Goal: Information Seeking & Learning: Compare options

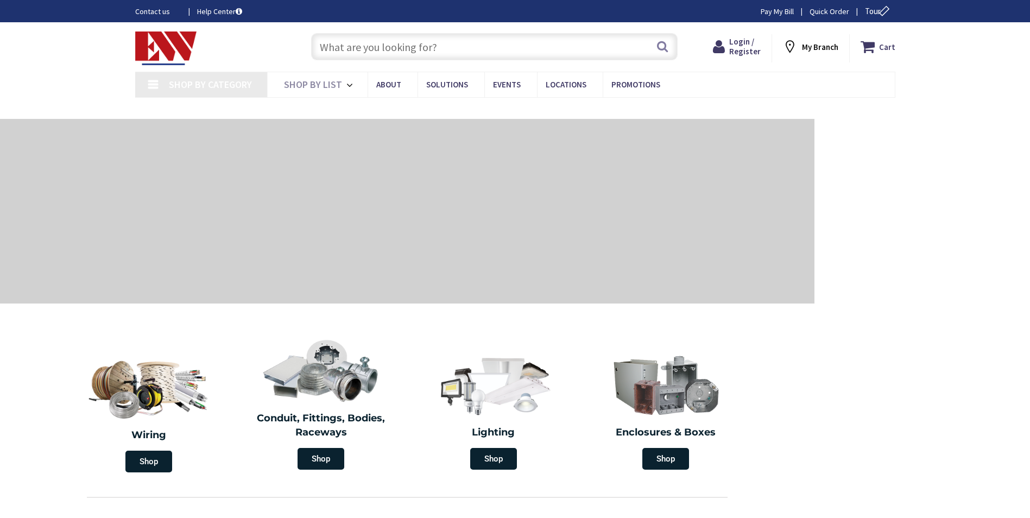
type input "[GEOGRAPHIC_DATA], [GEOGRAPHIC_DATA]"
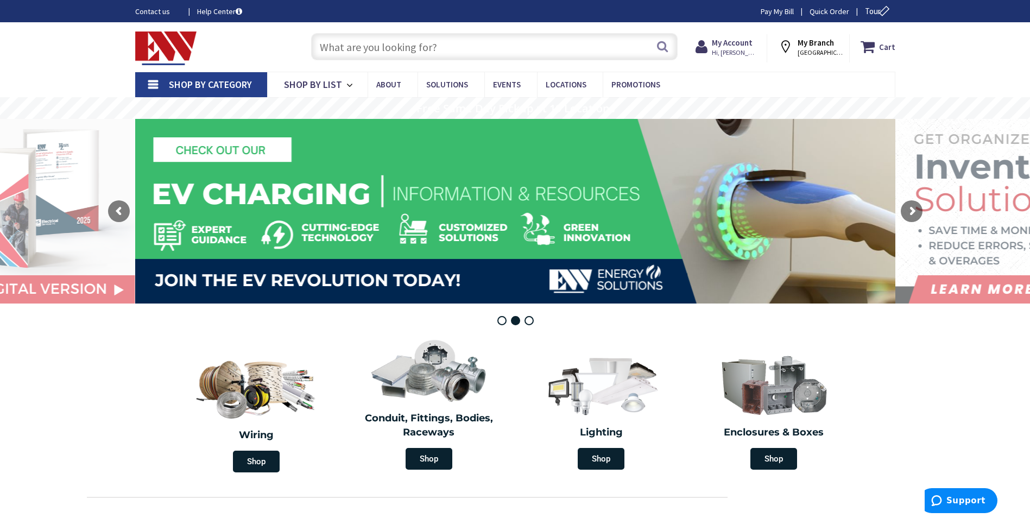
click at [362, 48] on input "text" at bounding box center [494, 46] width 367 height 27
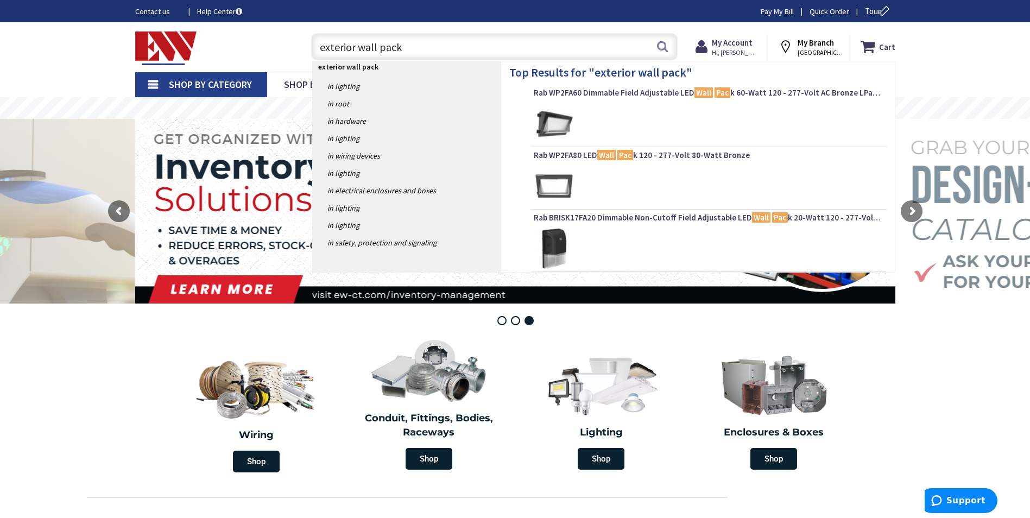
type input "exterior wall packs"
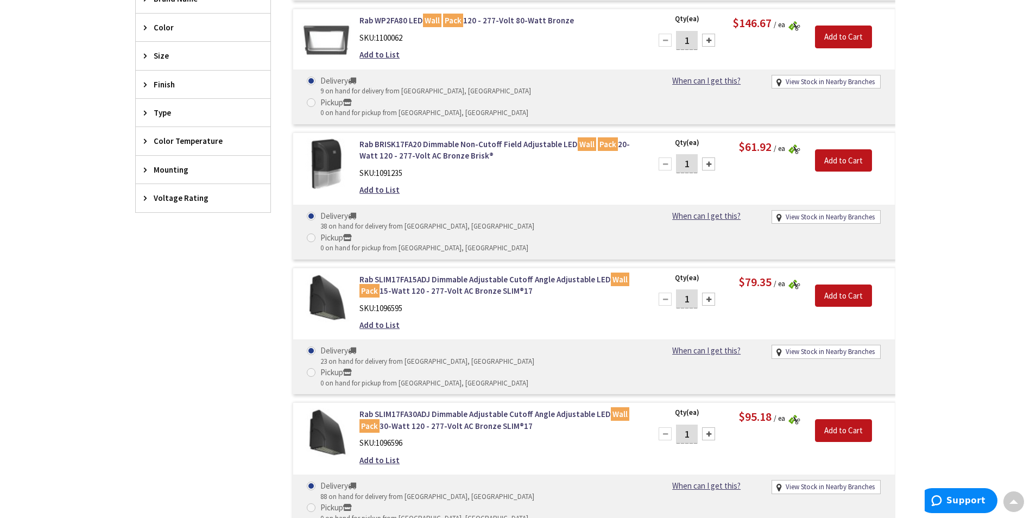
scroll to position [583, 0]
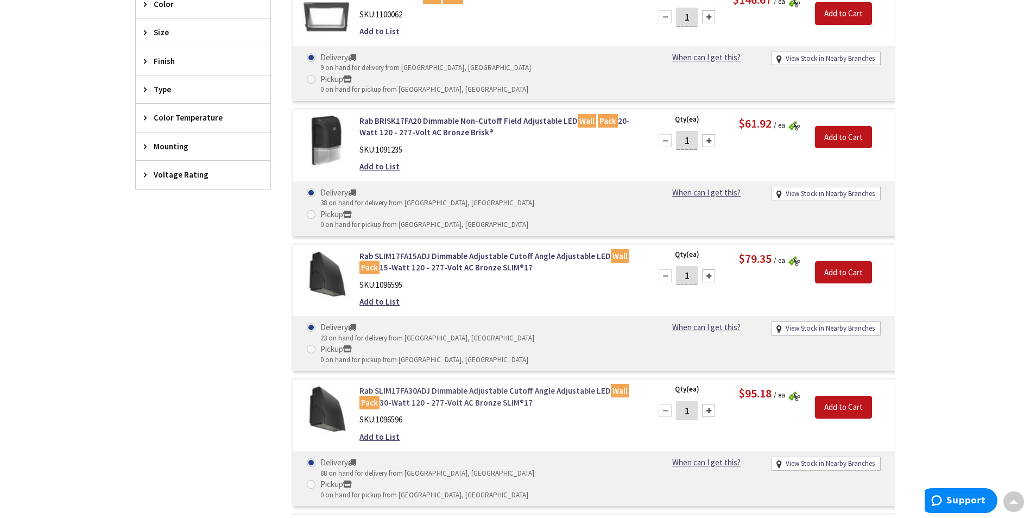
click at [487, 385] on link "Rab SLIM17FA30ADJ Dimmable Adjustable Cutoff Angle Adjustable LED Wall Pack 30-…" at bounding box center [498, 396] width 276 height 23
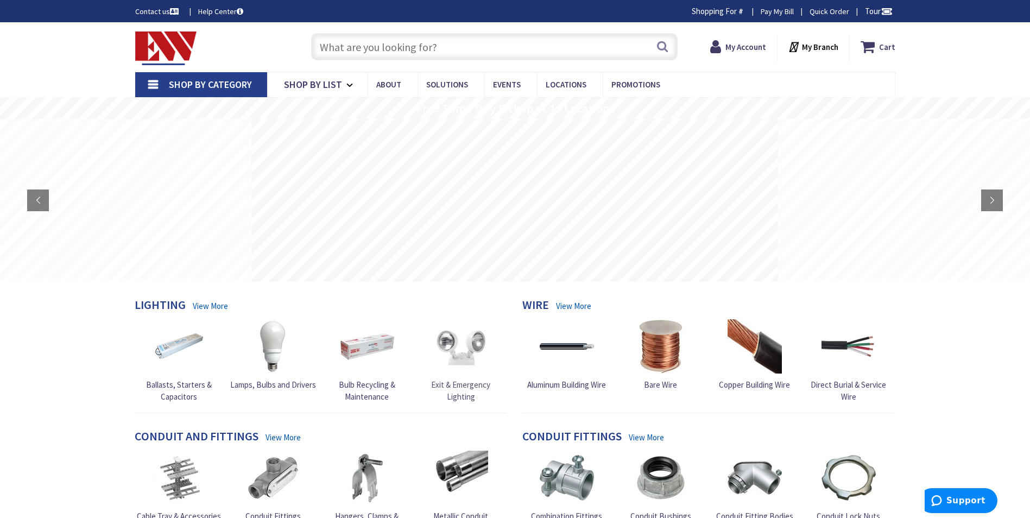
click at [463, 359] on img at bounding box center [461, 346] width 54 height 54
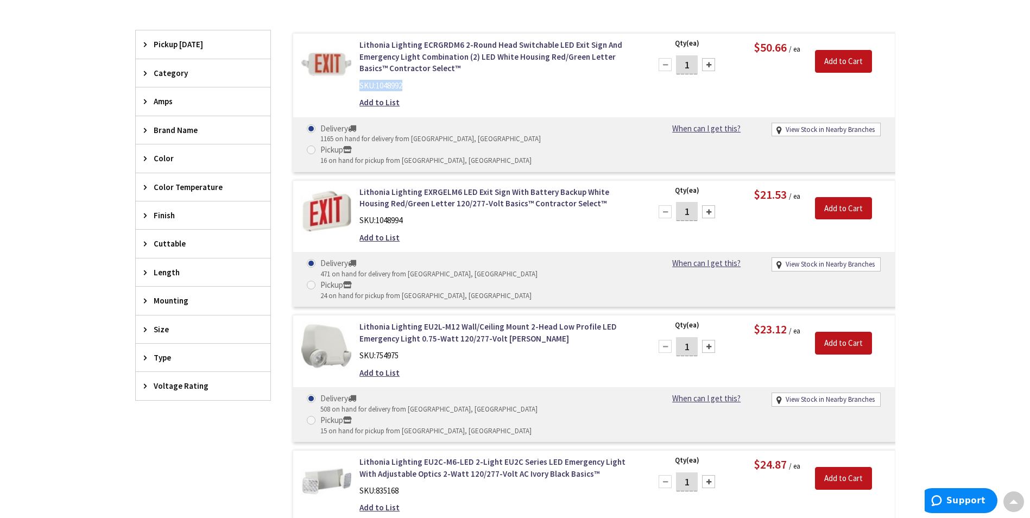
drag, startPoint x: 360, startPoint y: 85, endPoint x: 405, endPoint y: 86, distance: 45.1
click at [405, 86] on div "SKU: 1048992" at bounding box center [498, 85] width 276 height 11
drag, startPoint x: 358, startPoint y: 171, endPoint x: 579, endPoint y: 174, distance: 221.1
click at [579, 186] on div "Lithonia Lighting EXRGELM6 LED Exit Sign With Battery Backup White Housing Red/…" at bounding box center [497, 217] width 293 height 63
drag, startPoint x: 579, startPoint y: 174, endPoint x: 568, endPoint y: 170, distance: 11.5
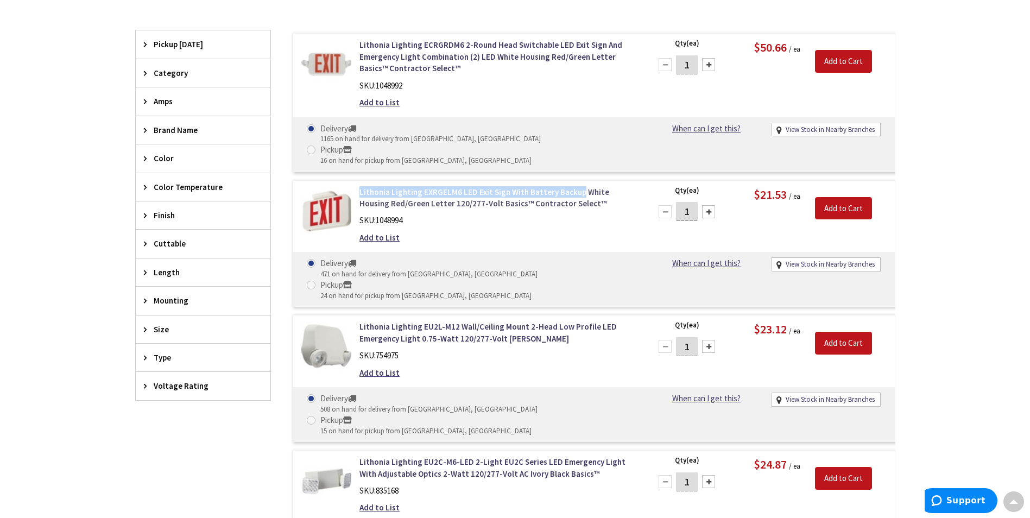
copy link "Lithonia Lighting EXRGELM6 LED Exit Sign With Battery Backup"
click at [362, 46] on link "Lithonia Lighting ECRGRDM6 2-Round Head Switchable LED Exit Sign And Emergency …" at bounding box center [498, 56] width 276 height 35
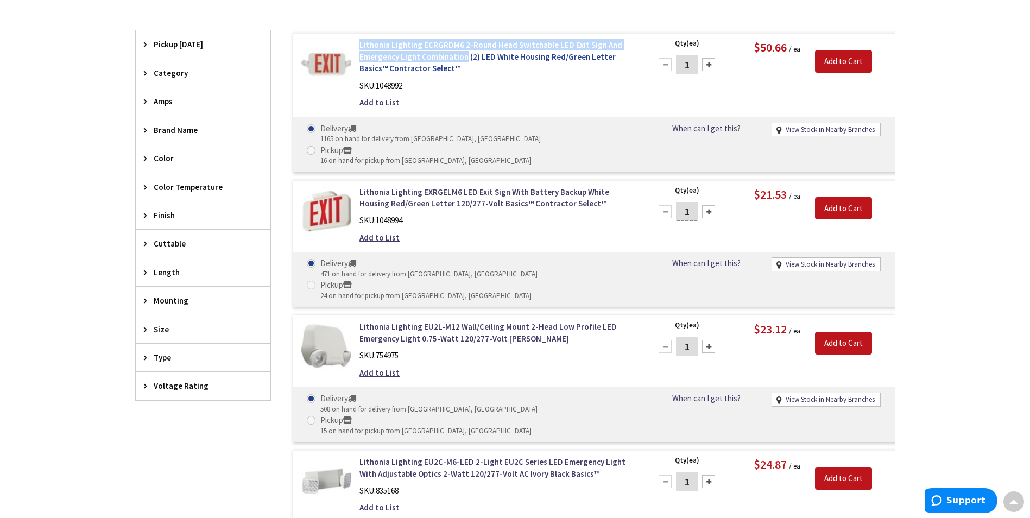
drag, startPoint x: 355, startPoint y: 42, endPoint x: 464, endPoint y: 60, distance: 111.1
click at [464, 60] on div "Lithonia Lighting ECRGRDM6 2-Round Head Switchable LED Exit Sign And Emergency …" at bounding box center [497, 76] width 293 height 74
copy link "Lithonia Lighting ECRGRDM6 2-Round Head Switchable LED Exit Sign And Emergency …"
drag, startPoint x: 359, startPoint y: 200, endPoint x: 408, endPoint y: 202, distance: 48.9
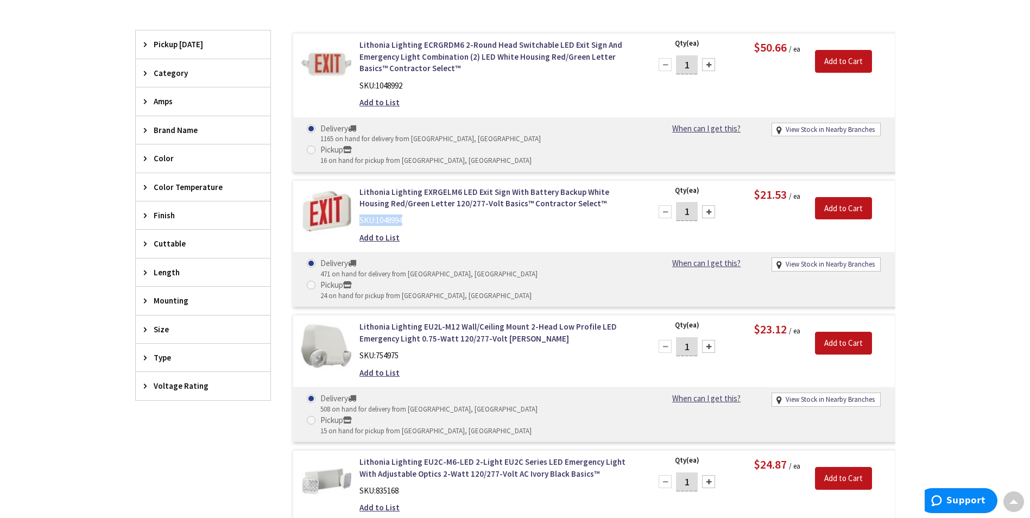
click at [408, 202] on div "Lithonia Lighting EXRGELM6 LED Exit Sign With Battery Backup White Housing Red/…" at bounding box center [497, 217] width 293 height 63
drag, startPoint x: 408, startPoint y: 202, endPoint x: 399, endPoint y: 200, distance: 9.4
copy div "SKU: 1048994"
drag, startPoint x: 357, startPoint y: 282, endPoint x: 418, endPoint y: 297, distance: 62.6
click at [418, 321] on div "Lithonia Lighting EU2L-M12 Wall/Ceiling Mount 2-Head Low Profile LED Emergency …" at bounding box center [497, 352] width 293 height 63
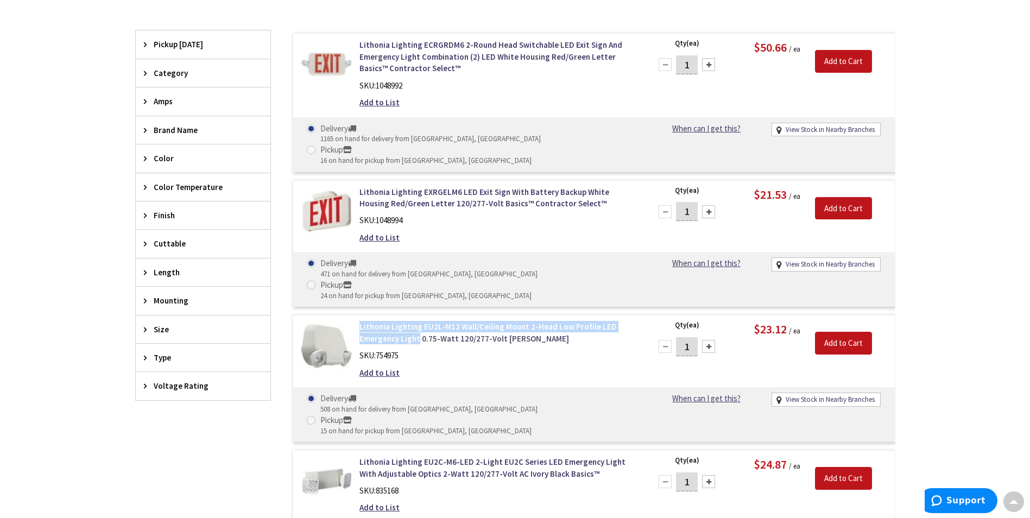
drag, startPoint x: 418, startPoint y: 296, endPoint x: 412, endPoint y: 295, distance: 6.1
copy link "Lithonia Lighting EU2L-M12 Wall/Ceiling Mount 2-Head Low Profile LED Emergency …"
drag, startPoint x: 360, startPoint y: 312, endPoint x: 402, endPoint y: 312, distance: 42.4
click at [402, 350] on div "SKU: 754975" at bounding box center [498, 355] width 276 height 11
drag, startPoint x: 402, startPoint y: 312, endPoint x: 390, endPoint y: 311, distance: 12.1
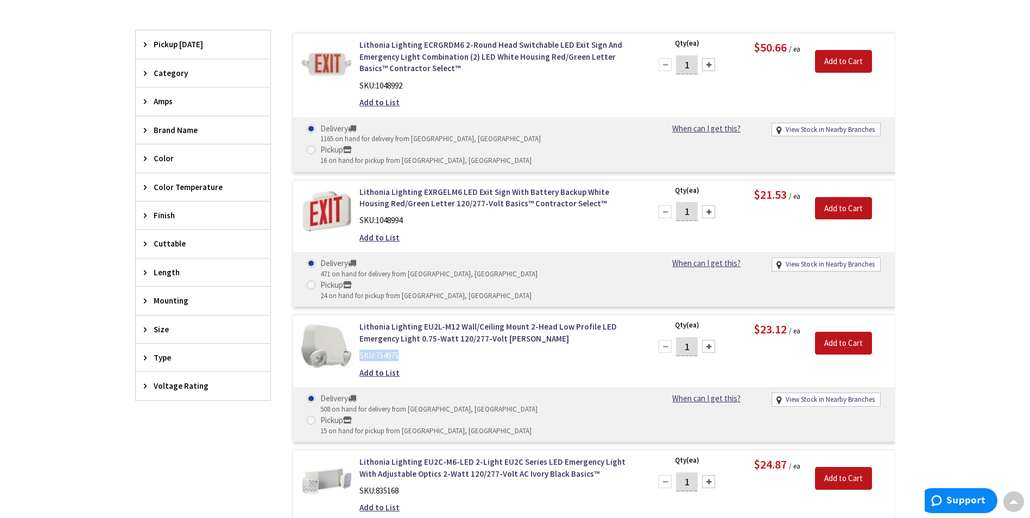
copy div "SKU: 754975"
click at [420, 186] on link "Lithonia Lighting EXRGELM6 LED Exit Sign With Battery Backup White Housing Red/…" at bounding box center [498, 197] width 276 height 23
click at [512, 58] on link "Lithonia Lighting ECRGRDM6 2-Round Head Switchable LED Exit Sign And Emergency …" at bounding box center [498, 56] width 276 height 35
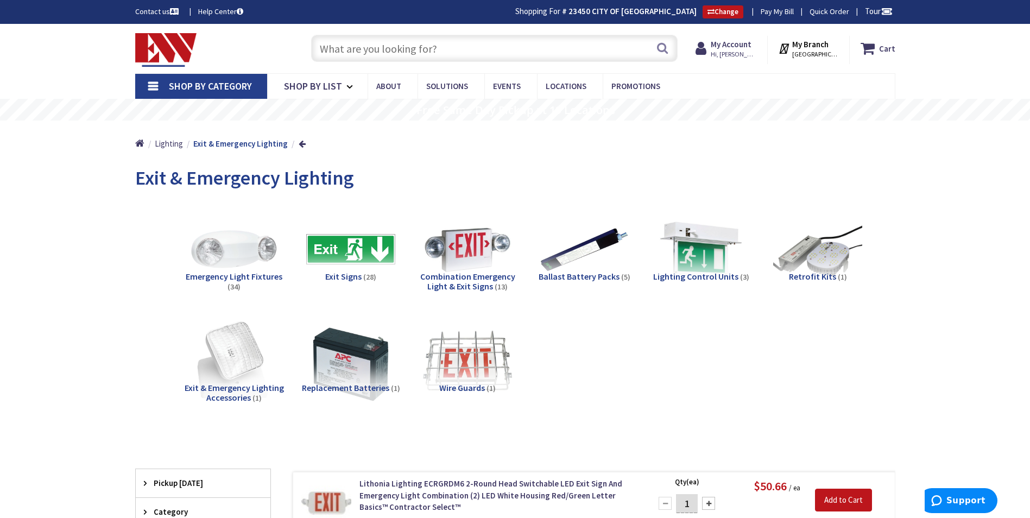
click at [364, 51] on input "text" at bounding box center [494, 48] width 367 height 27
paste input "RAB X17XFU50"
type input "RAB X17XFU50"
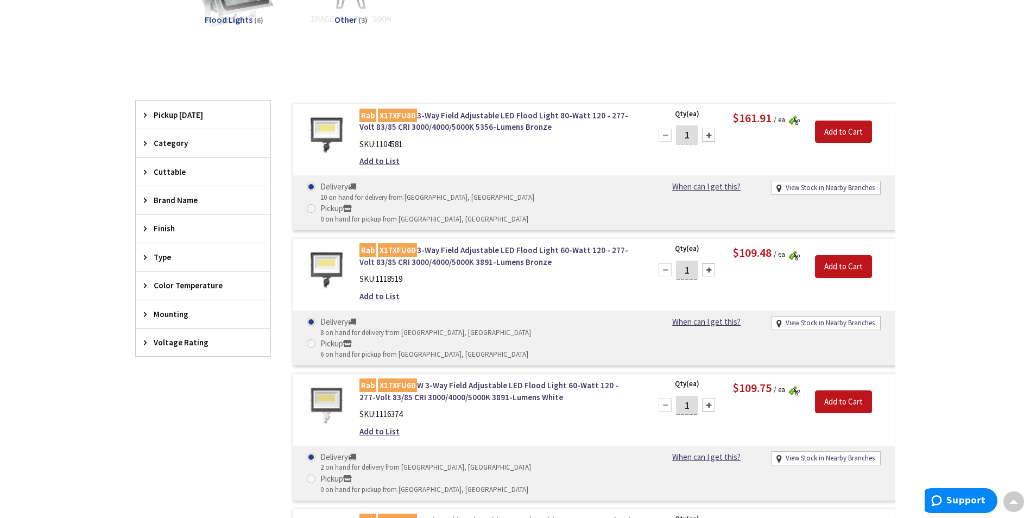
scroll to position [273, 0]
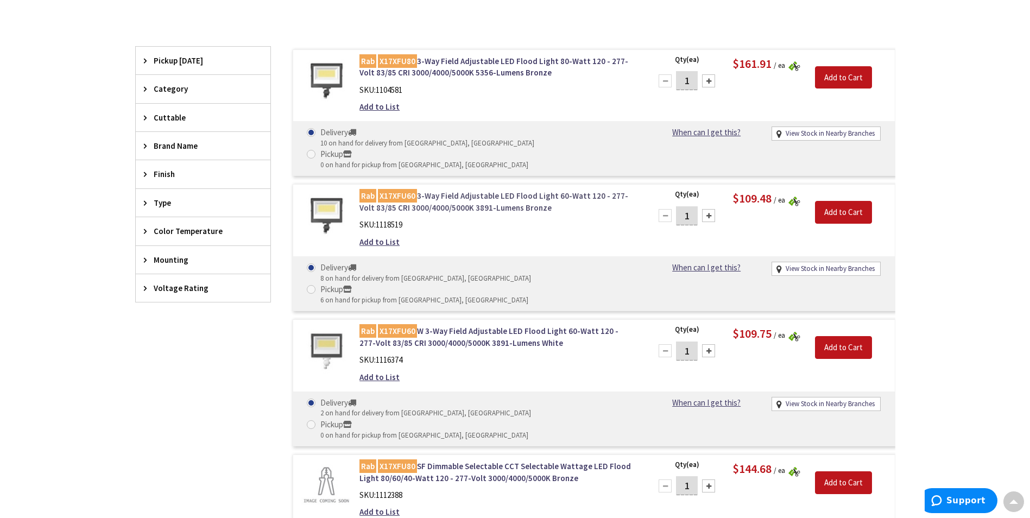
click at [455, 190] on link "Rab X17XFU60 3-Way Field Adjustable LED Flood Light 60-Watt 120 - 277-Volt 83/8…" at bounding box center [498, 201] width 276 height 23
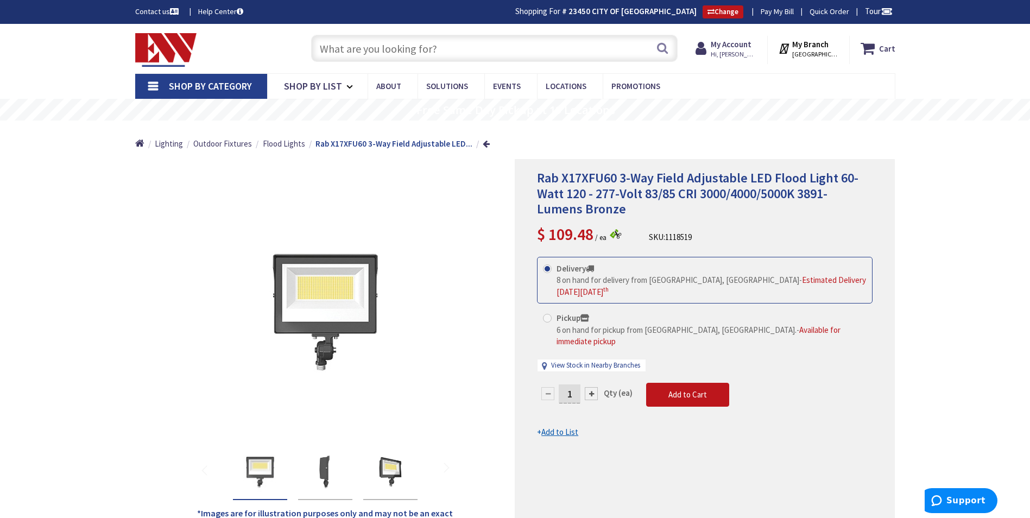
drag, startPoint x: 650, startPoint y: 237, endPoint x: 699, endPoint y: 241, distance: 49.5
click at [699, 241] on div "Rab X17XFU60 3-Way Field Adjustable LED Flood Light 60-Watt 120 - 277-Volt 83/8…" at bounding box center [705, 208] width 336 height 75
drag, startPoint x: 699, startPoint y: 241, endPoint x: 684, endPoint y: 237, distance: 15.6
copy div "SKU: 1118519"
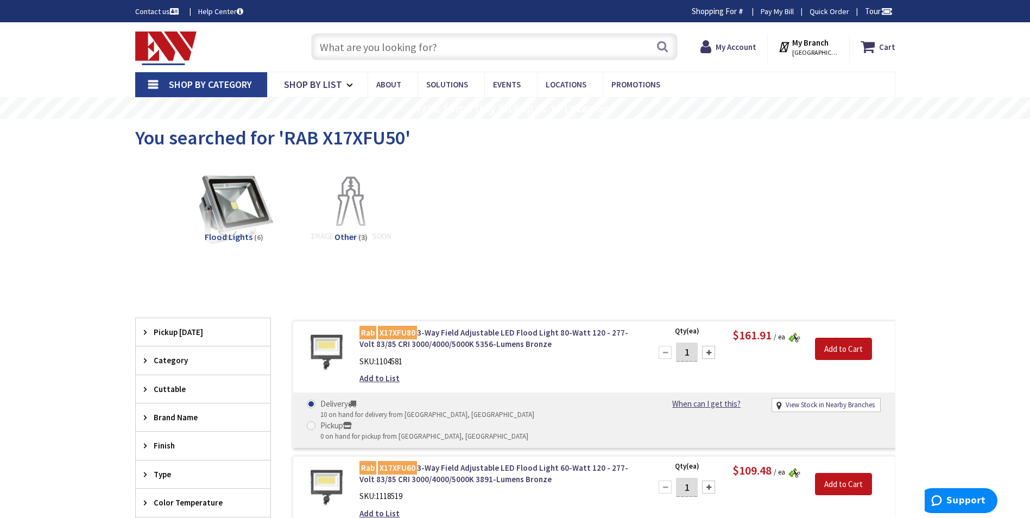
click at [373, 51] on input "text" at bounding box center [494, 46] width 367 height 27
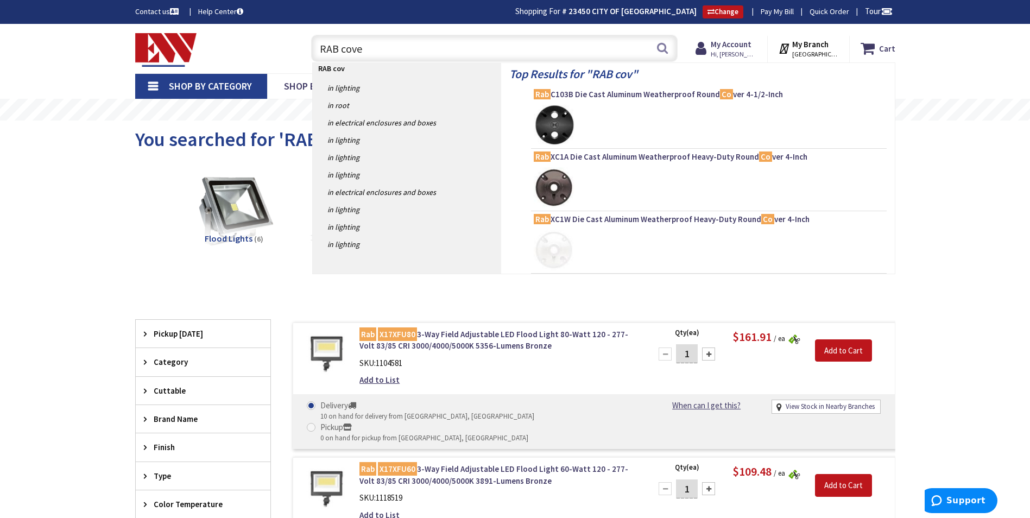
type input "RAB cover"
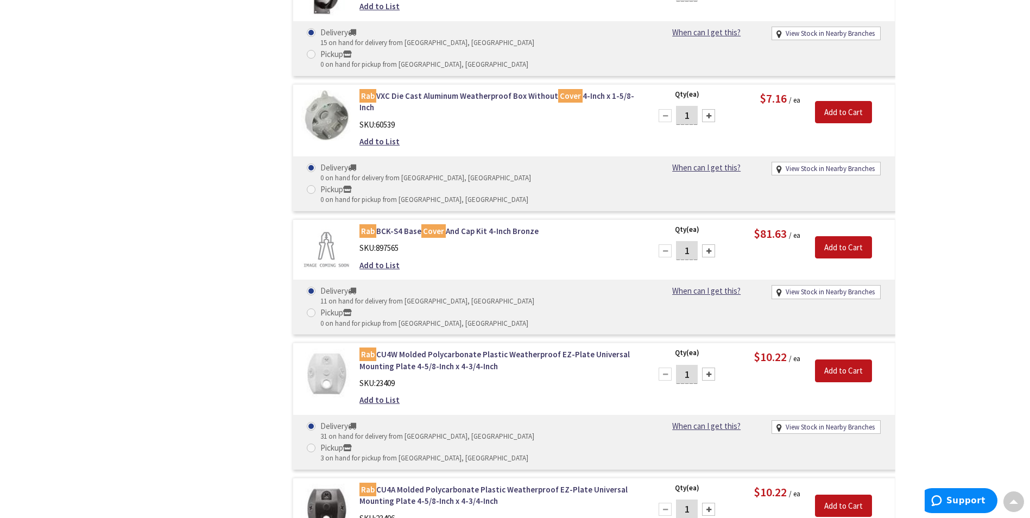
scroll to position [1088, 0]
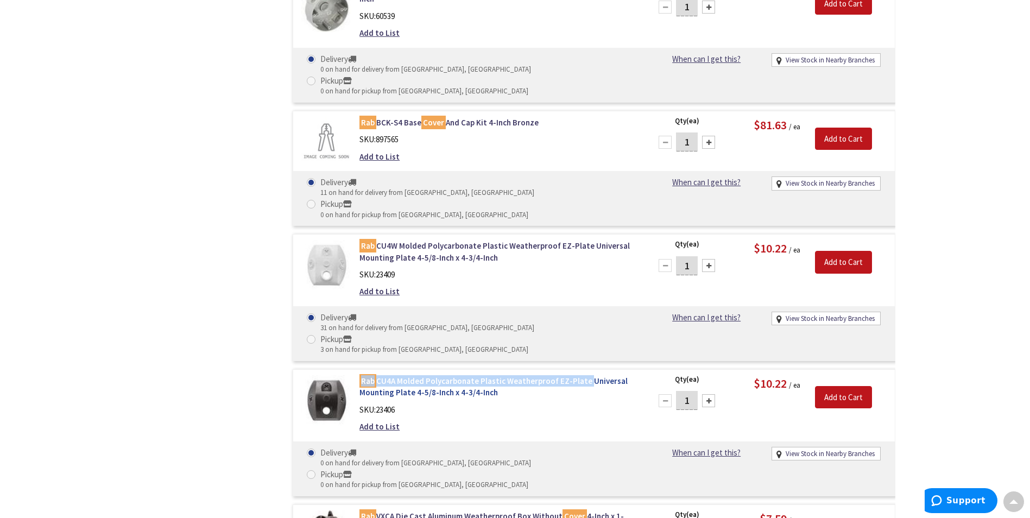
drag, startPoint x: 357, startPoint y: 185, endPoint x: 583, endPoint y: 187, distance: 226.0
click at [583, 375] on div "Rab CU4A Molded Polycarbonate Plastic Weatherproof EZ-Plate Universal Mounting …" at bounding box center [497, 406] width 293 height 63
click at [355, 375] on div "Rab CU4A Molded Polycarbonate Plastic Weatherproof EZ-Plate Universal Mounting …" at bounding box center [497, 406] width 293 height 63
drag, startPoint x: 356, startPoint y: 185, endPoint x: 410, endPoint y: 198, distance: 55.5
click at [410, 375] on div "Rab CU4A Molded Polycarbonate Plastic Weatherproof EZ-Plate Universal Mounting …" at bounding box center [497, 406] width 293 height 63
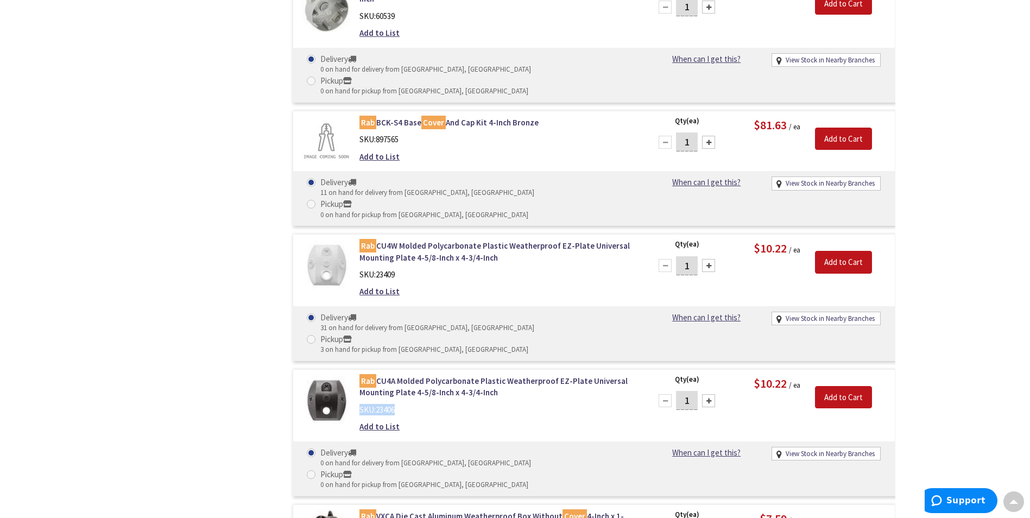
drag, startPoint x: 400, startPoint y: 216, endPoint x: 358, endPoint y: 216, distance: 41.3
click at [358, 375] on div "Rab CU4A Molded Polycarbonate Plastic Weatherproof EZ-Plate Universal Mounting …" at bounding box center [497, 406] width 293 height 63
copy div "SKU: 23406"
click at [408, 375] on link "Rab CU4A Molded Polycarbonate Plastic Weatherproof EZ-Plate Universal Mounting …" at bounding box center [498, 386] width 276 height 23
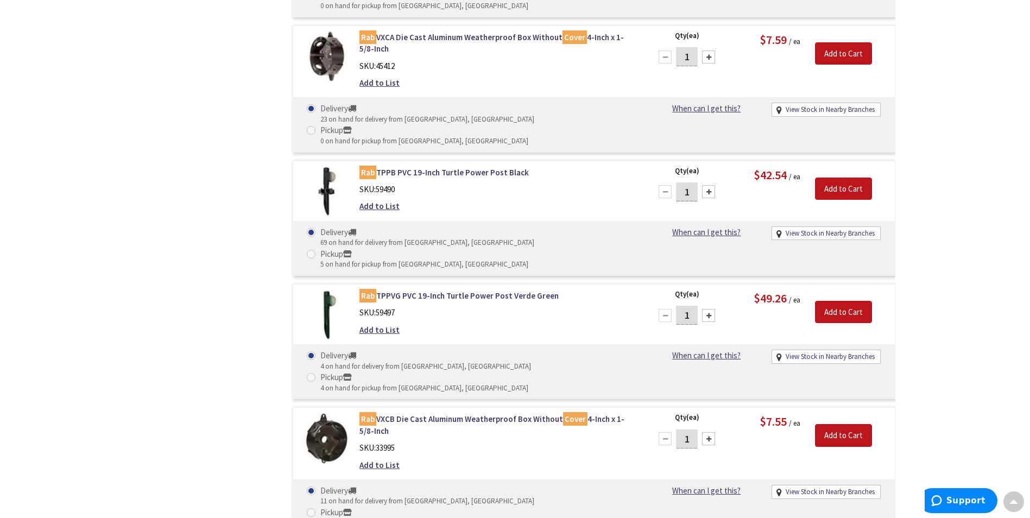
scroll to position [1458, 0]
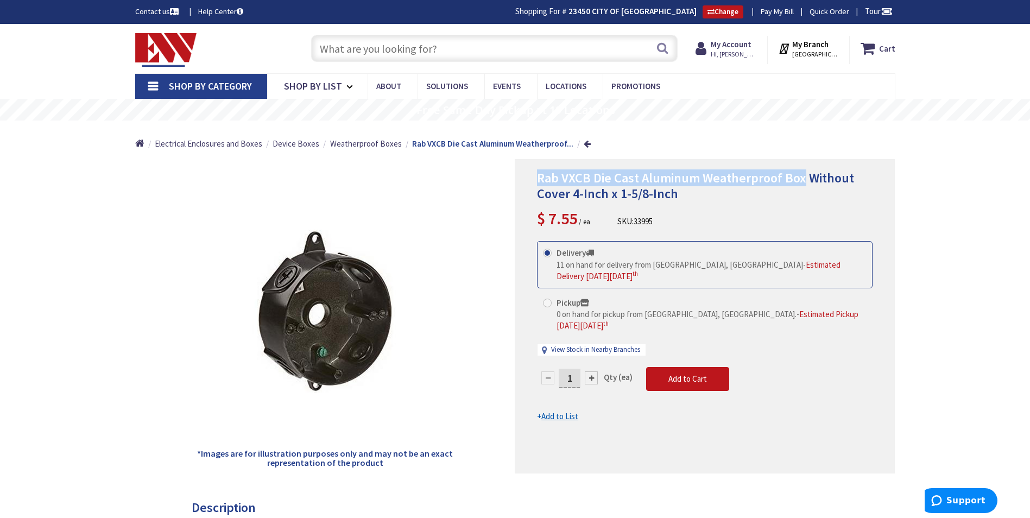
drag, startPoint x: 533, startPoint y: 178, endPoint x: 802, endPoint y: 181, distance: 268.9
click at [802, 181] on div "Rab VXCB Die Cast Aluminum Weatherproof Box Without Cover 4-Inch x 1-5/8-Inch $…" at bounding box center [705, 316] width 380 height 314
drag, startPoint x: 802, startPoint y: 181, endPoint x: 781, endPoint y: 178, distance: 21.4
copy span "Rab VXCB Die Cast Aluminum Weatherproof Box"
drag, startPoint x: 615, startPoint y: 222, endPoint x: 657, endPoint y: 223, distance: 41.8
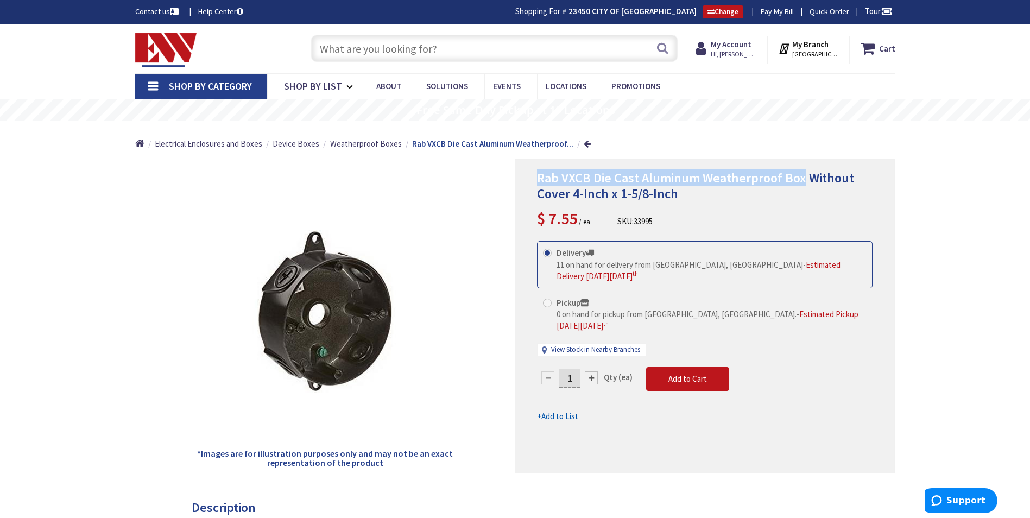
click at [657, 223] on div "Rab VXCB Die Cast Aluminum Weatherproof Box Without Cover 4-Inch x 1-5/8-Inch $…" at bounding box center [705, 201] width 336 height 60
copy div "SKU: 33995"
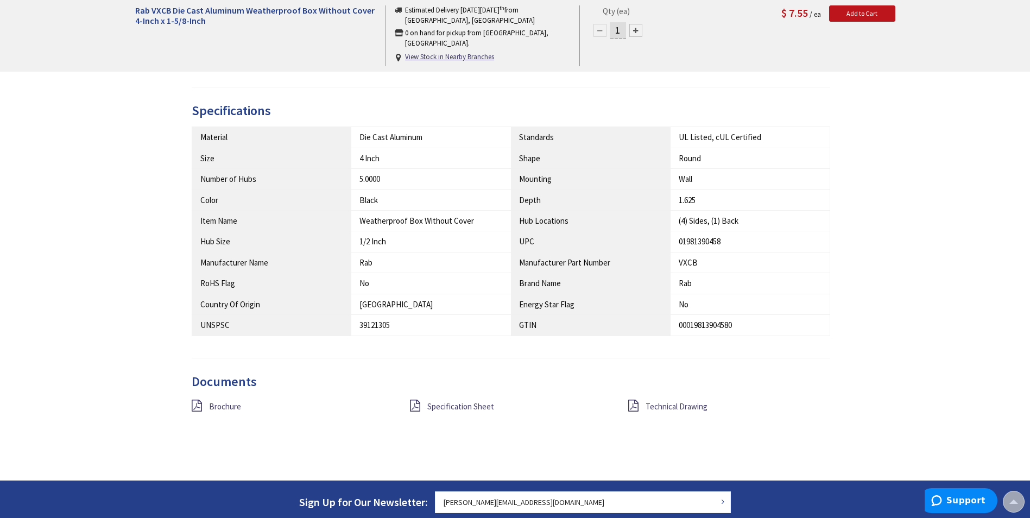
scroll to position [764, 0]
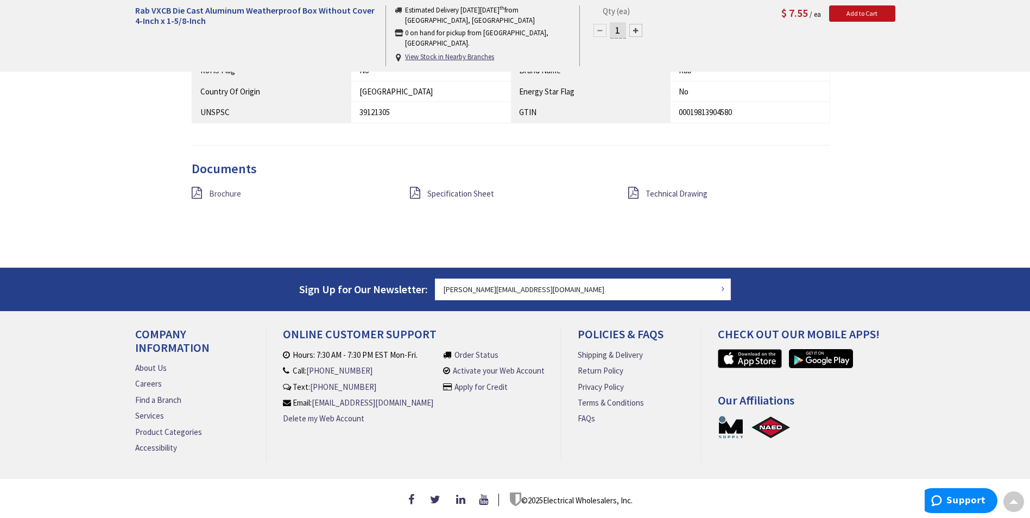
click at [221, 188] on span "Brochure" at bounding box center [225, 193] width 32 height 10
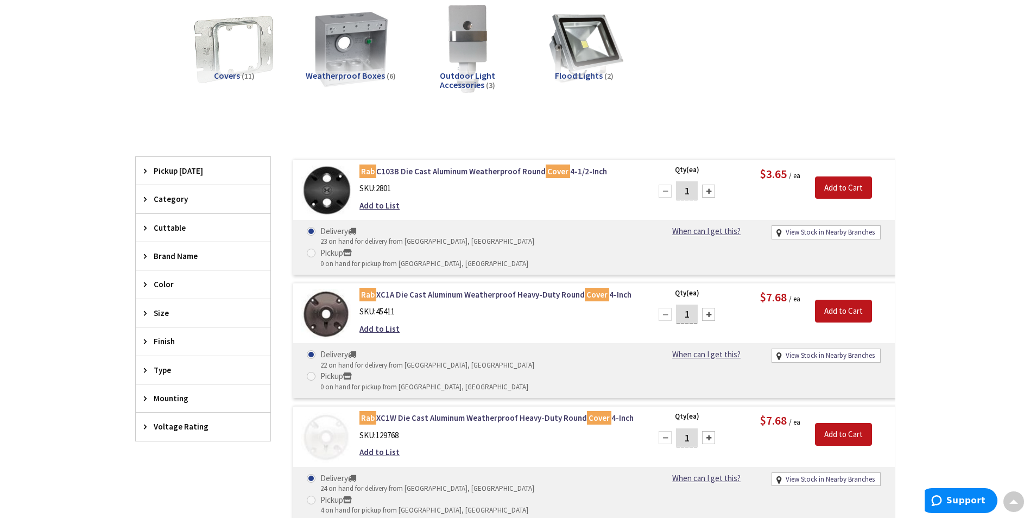
scroll to position [165, 0]
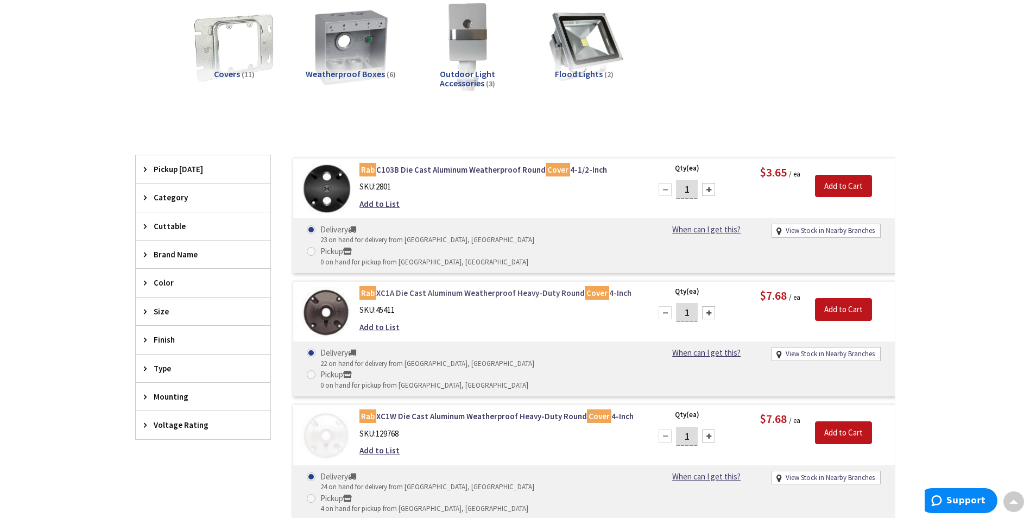
click at [430, 287] on link "Rab XC1A Die Cast Aluminum Weatherproof Heavy-Duty Round Cover 4-Inch" at bounding box center [498, 292] width 276 height 11
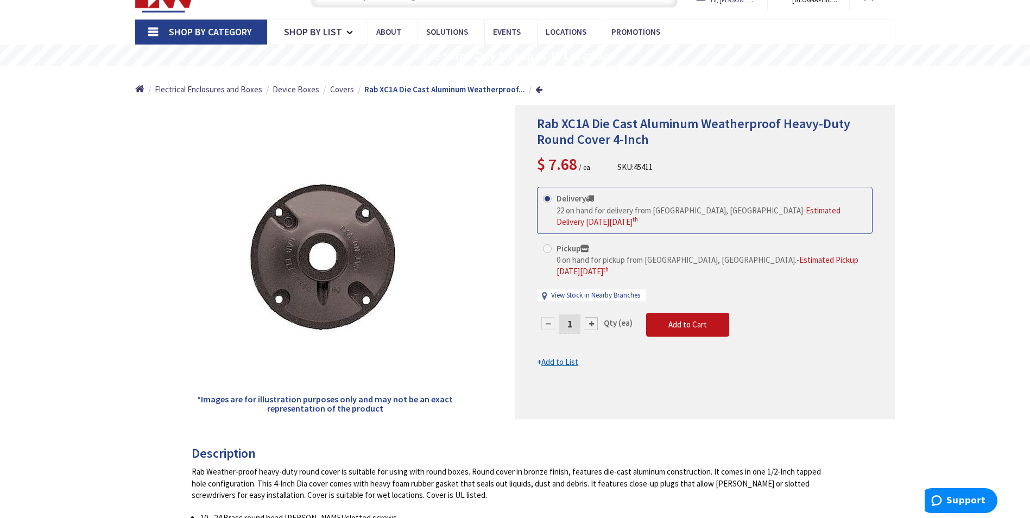
scroll to position [56, 0]
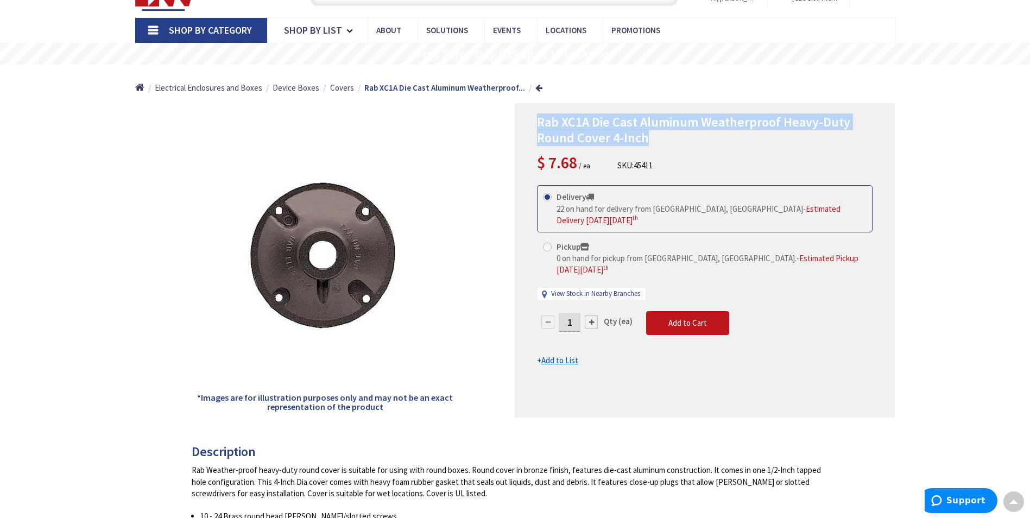
drag, startPoint x: 534, startPoint y: 119, endPoint x: 644, endPoint y: 138, distance: 111.8
click at [644, 138] on div "Rab XC1A Die Cast Aluminum Weatherproof Heavy-Duty Round Cover 4-Inch $ 7.68 / …" at bounding box center [705, 260] width 380 height 314
drag, startPoint x: 644, startPoint y: 138, endPoint x: 636, endPoint y: 137, distance: 8.2
copy span "Rab XC1A Die Cast Aluminum Weatherproof Heavy-Duty Round Cover 4-Inch"
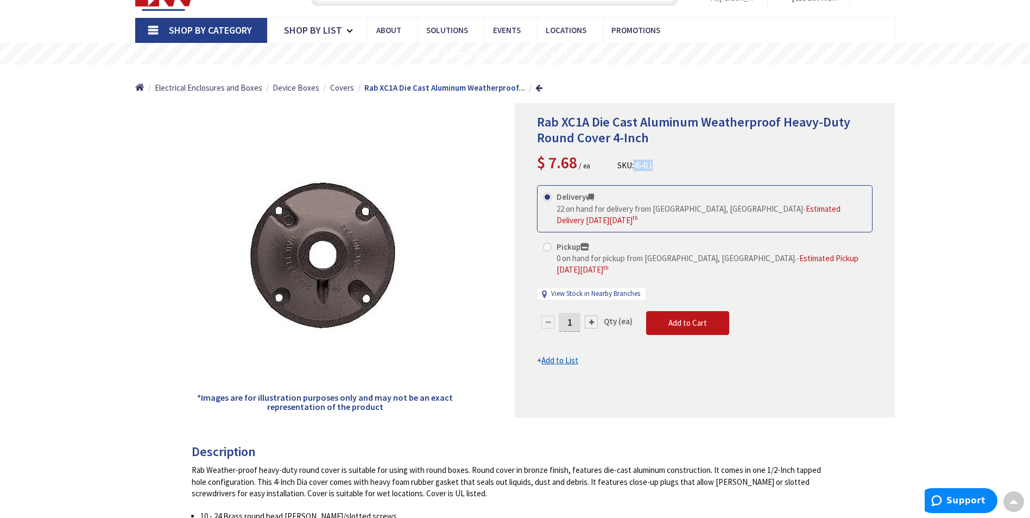
drag, startPoint x: 655, startPoint y: 166, endPoint x: 637, endPoint y: 166, distance: 17.9
click at [637, 166] on div "Rab XC1A Die Cast Aluminum Weatherproof Heavy-Duty Round Cover 4-Inch $ 7.68 / …" at bounding box center [705, 145] width 336 height 60
copy span "45411"
